Goal: Find specific page/section: Find specific page/section

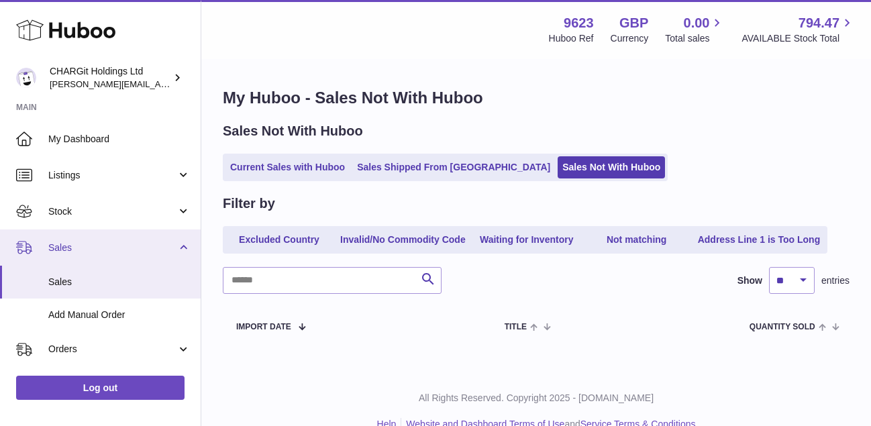
click at [64, 246] on span "Sales" at bounding box center [112, 248] width 128 height 13
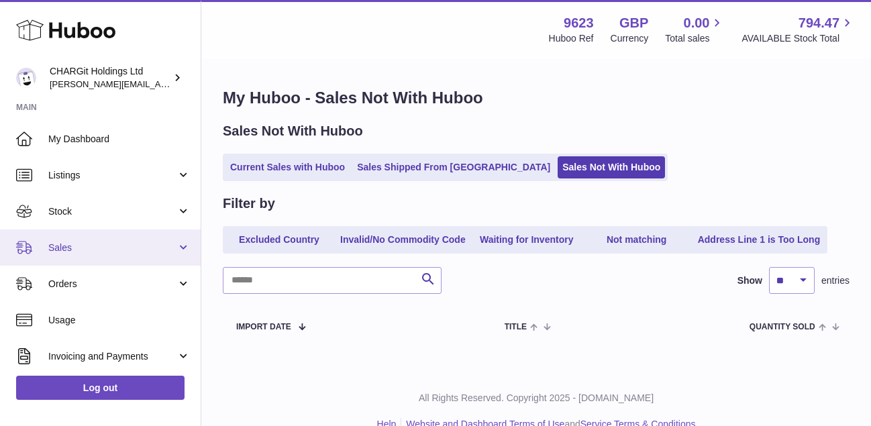
click at [74, 247] on span "Sales" at bounding box center [112, 248] width 128 height 13
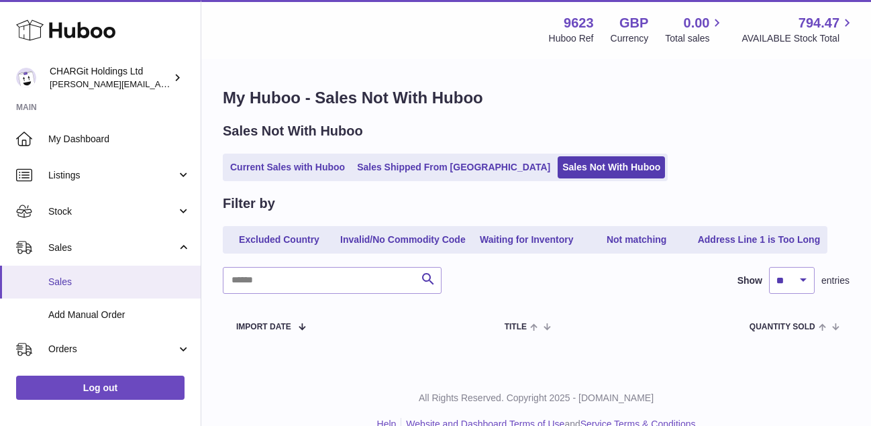
click at [73, 285] on span "Sales" at bounding box center [119, 282] width 142 height 13
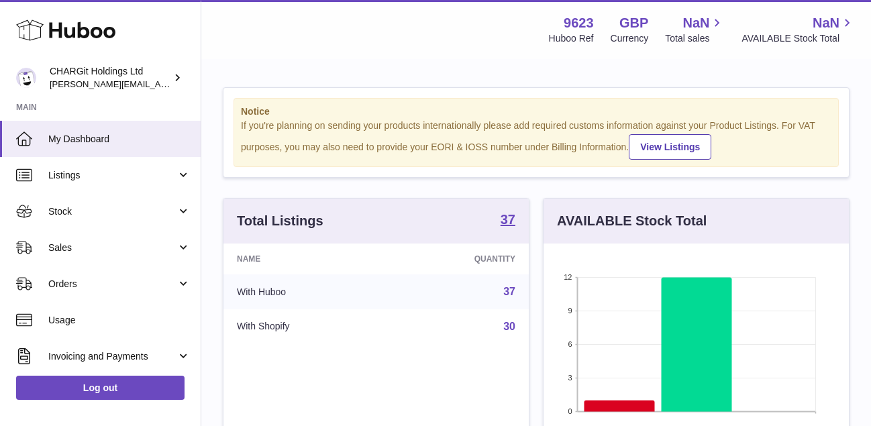
scroll to position [209, 305]
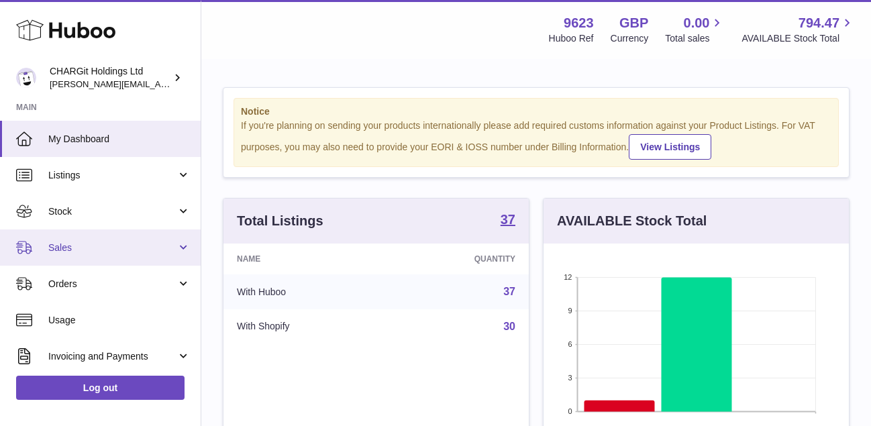
click at [58, 246] on span "Sales" at bounding box center [112, 248] width 128 height 13
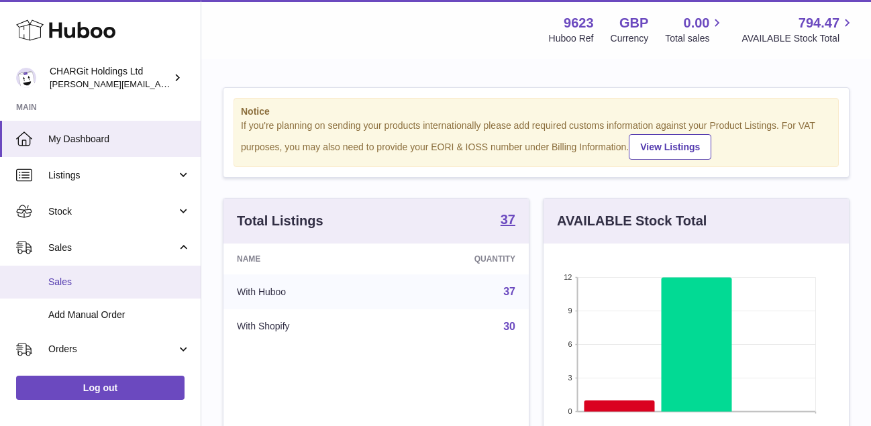
click at [64, 281] on span "Sales" at bounding box center [119, 282] width 142 height 13
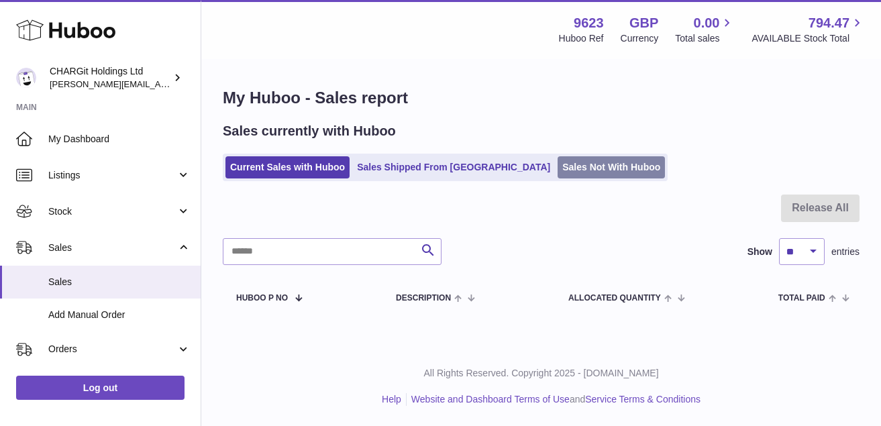
click at [559, 173] on link "Sales Not With Huboo" at bounding box center [611, 167] width 107 height 22
